Goal: Task Accomplishment & Management: Manage account settings

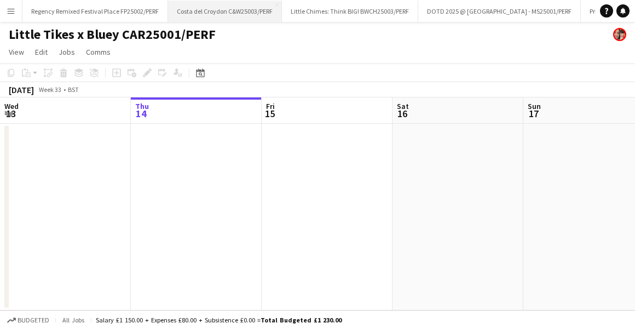
click at [232, 4] on button "Costa del Croydon C&W25003/PERF Close" at bounding box center [225, 11] width 114 height 21
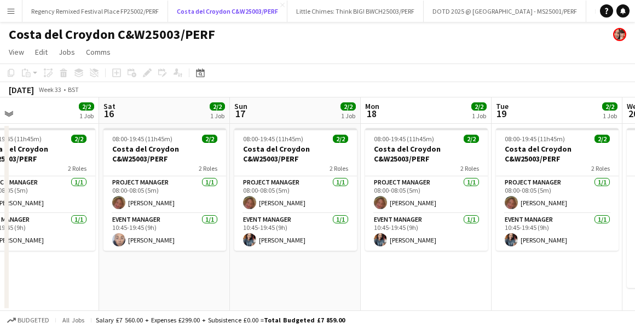
scroll to position [0, 290]
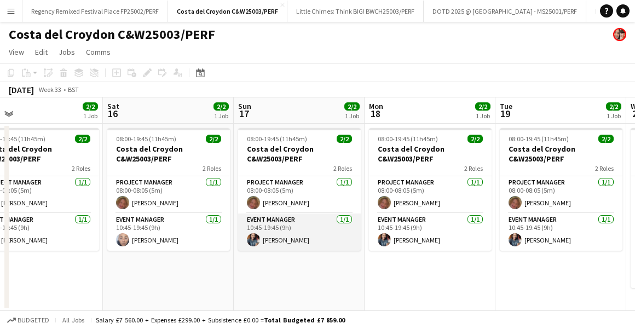
click at [326, 222] on app-card-role "Event Manager [DATE] 10:45-19:45 (9h) [PERSON_NAME]" at bounding box center [299, 232] width 123 height 37
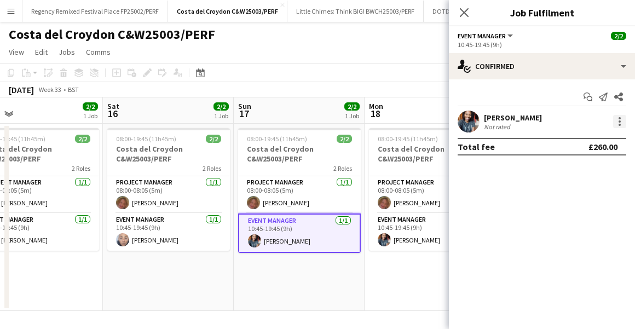
click at [621, 119] on div at bounding box center [619, 121] width 13 height 13
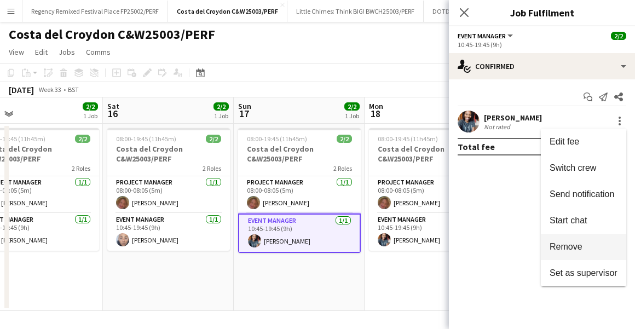
click at [563, 246] on span "Remove" at bounding box center [566, 246] width 33 height 9
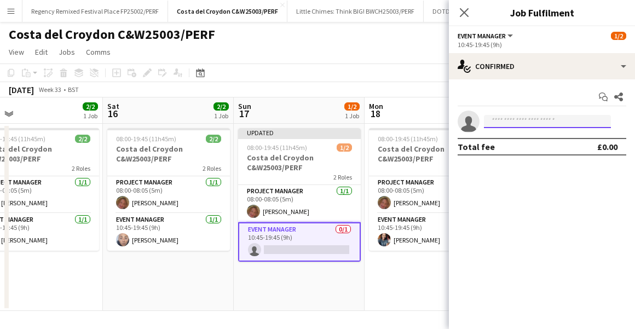
click at [524, 127] on input at bounding box center [547, 121] width 127 height 13
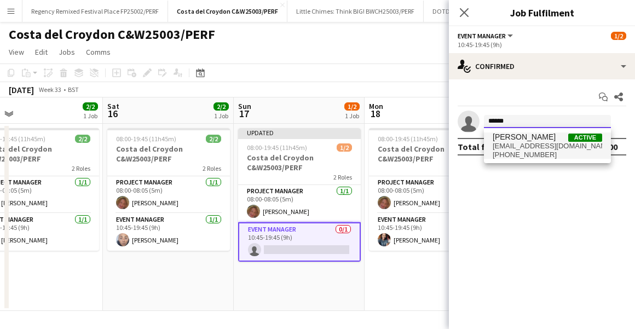
type input "******"
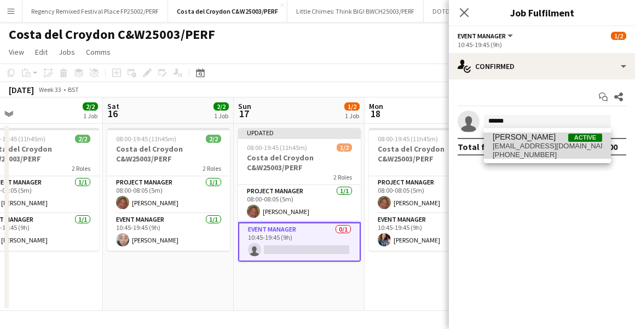
click at [525, 145] on span "[EMAIL_ADDRESS][DOMAIN_NAME]" at bounding box center [547, 146] width 109 height 9
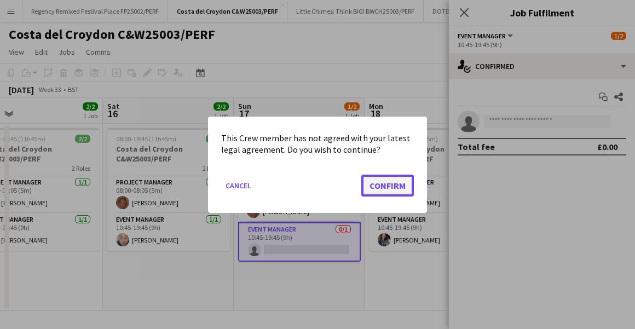
click at [387, 186] on button "Confirm" at bounding box center [387, 185] width 53 height 22
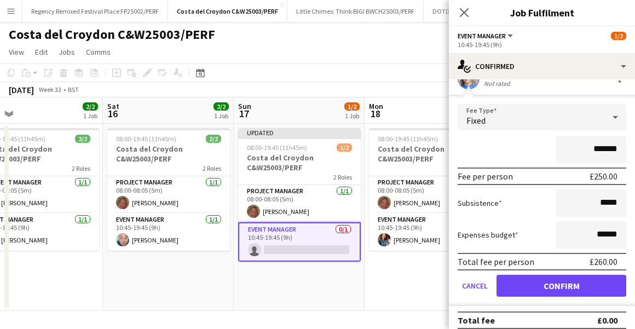
scroll to position [52, 0]
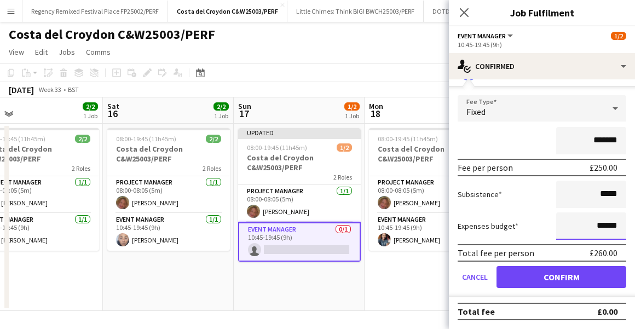
click at [605, 222] on input "******" at bounding box center [591, 225] width 70 height 27
type input "******"
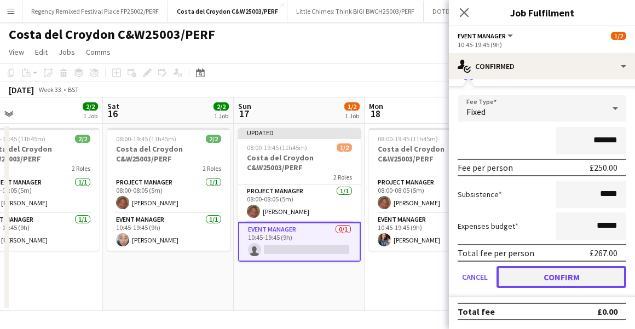
click at [599, 283] on button "Confirm" at bounding box center [562, 277] width 130 height 22
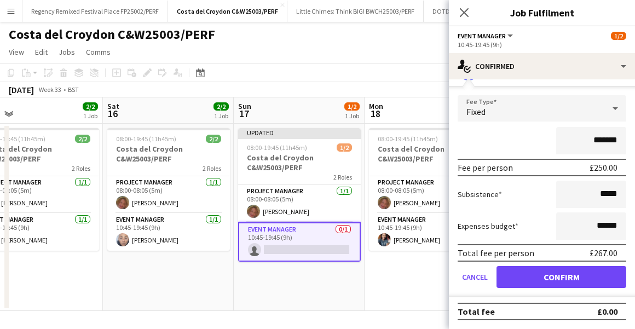
scroll to position [0, 0]
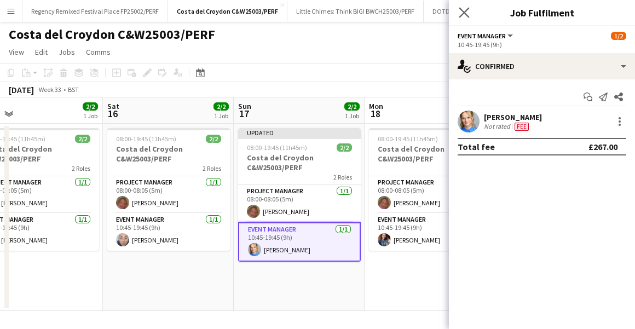
click at [466, 18] on app-icon "Close pop-in" at bounding box center [465, 13] width 16 height 16
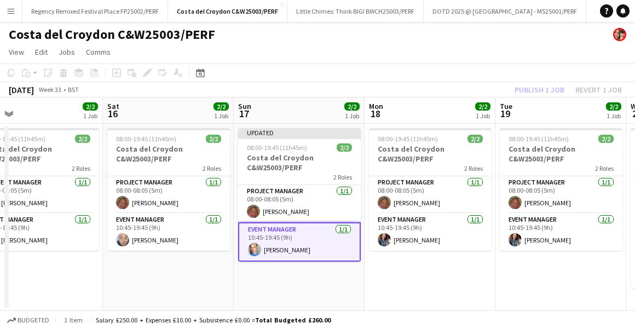
click at [546, 80] on app-toolbar "Copy Paste Paste Command V Paste with crew Command Shift V Paste linked Job [GE…" at bounding box center [317, 73] width 635 height 19
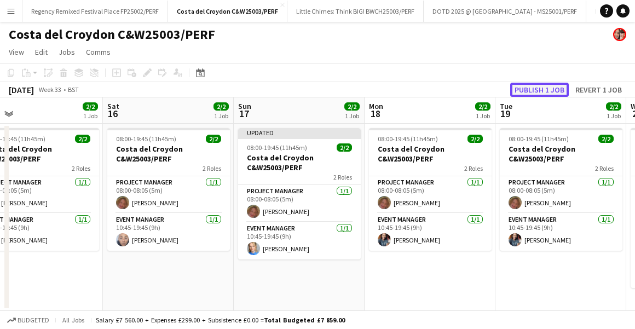
click at [546, 83] on button "Publish 1 job" at bounding box center [539, 90] width 59 height 14
